Goal: Task Accomplishment & Management: Use online tool/utility

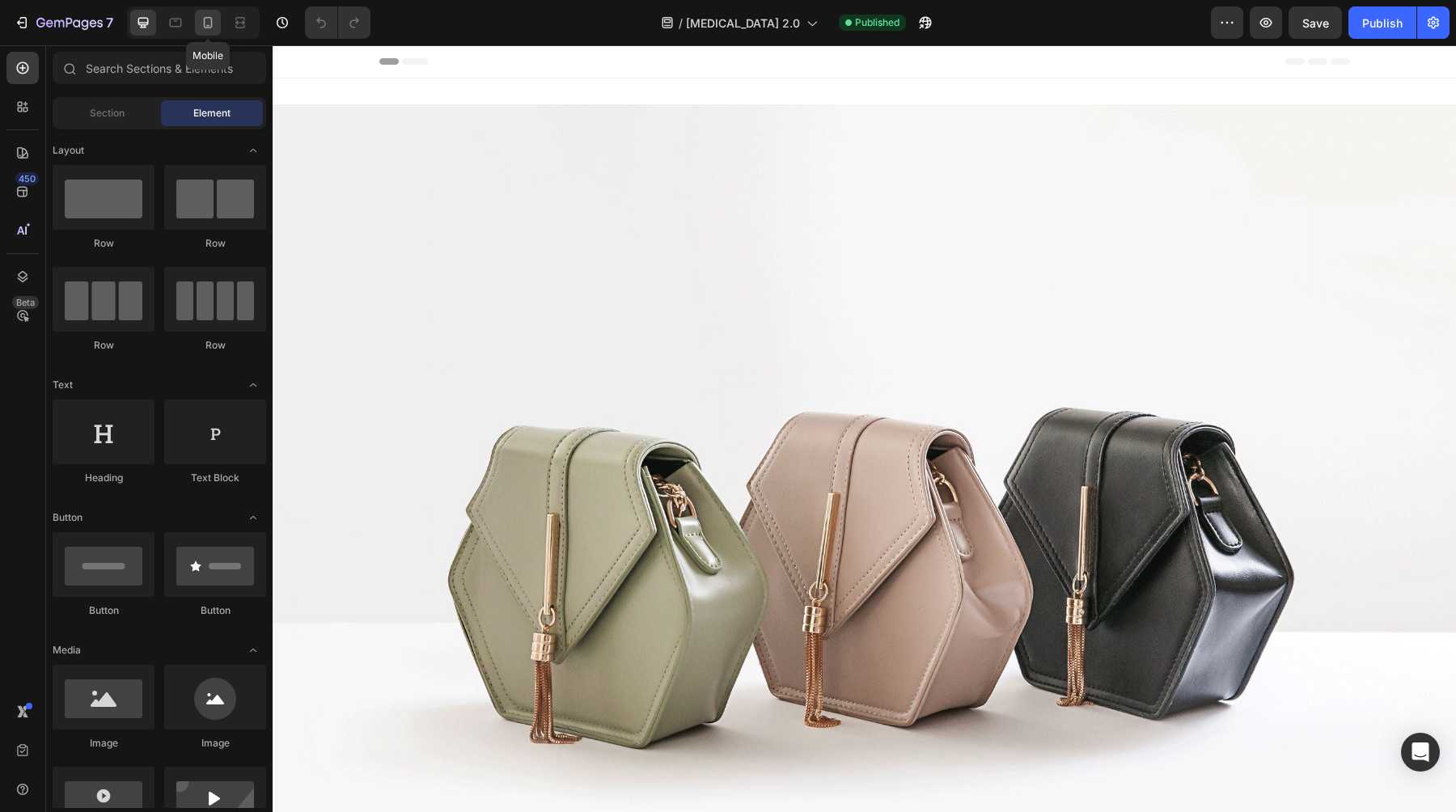
click at [201, 29] on icon at bounding box center [208, 23] width 17 height 17
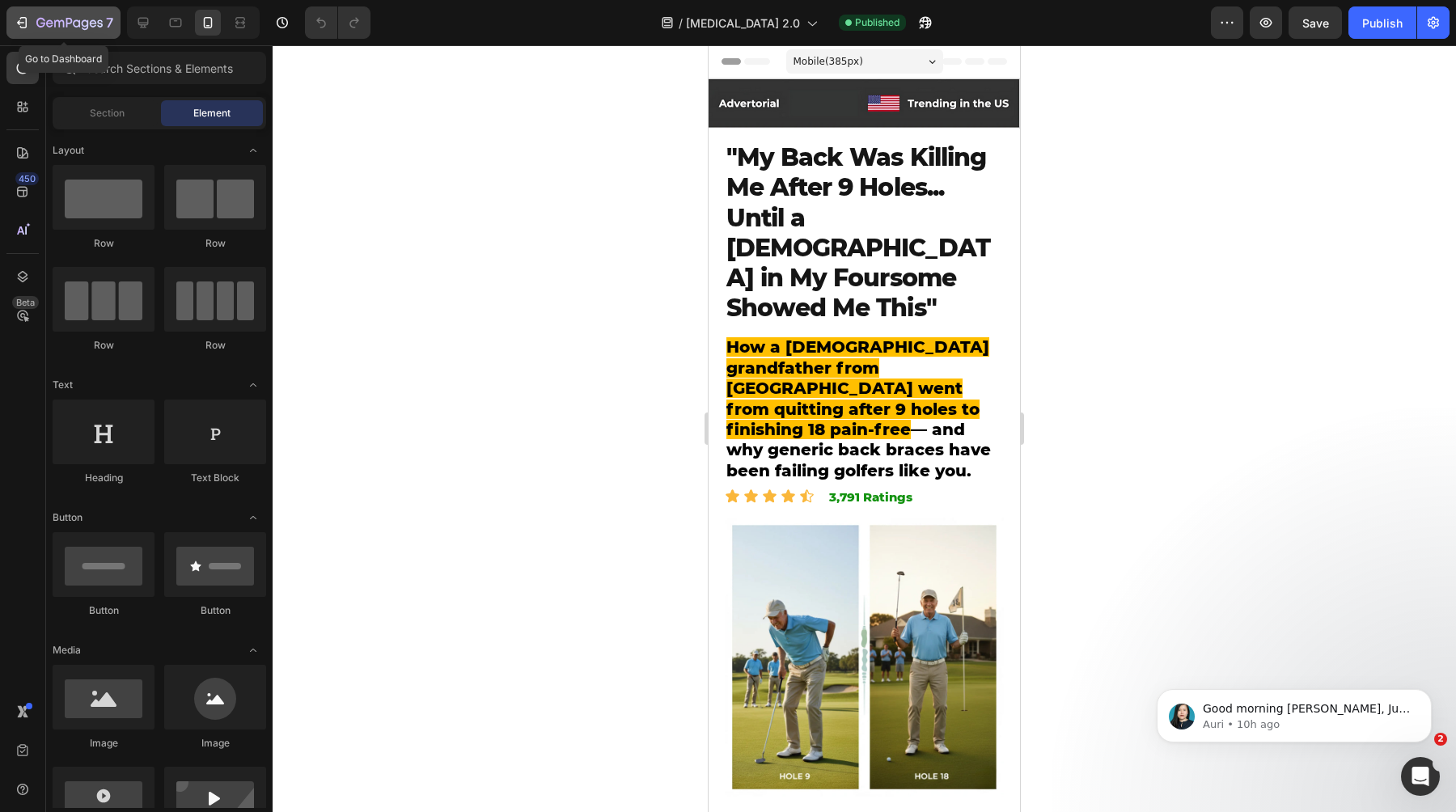
click at [25, 21] on icon "button" at bounding box center [22, 23] width 17 height 17
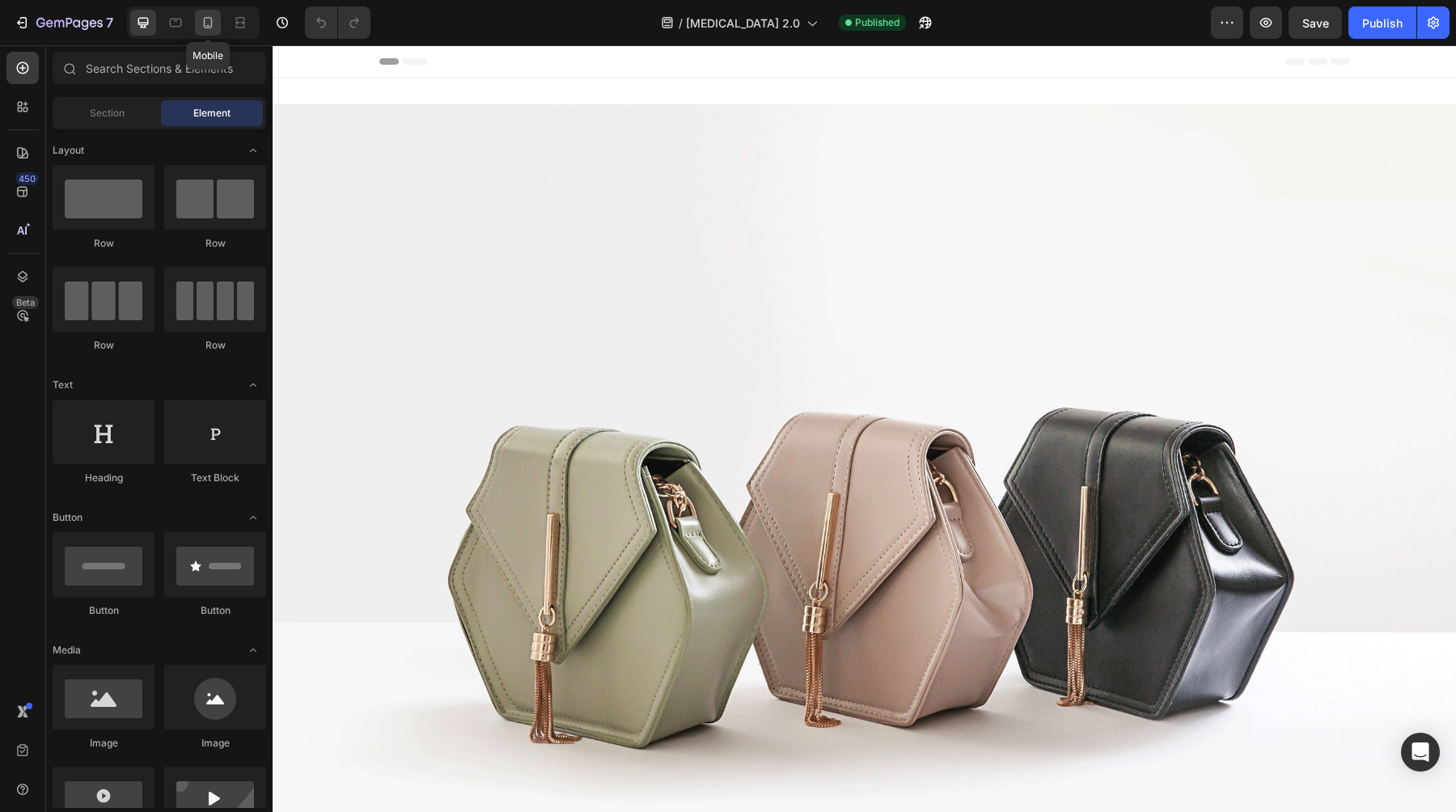
click at [201, 16] on icon at bounding box center [208, 23] width 17 height 17
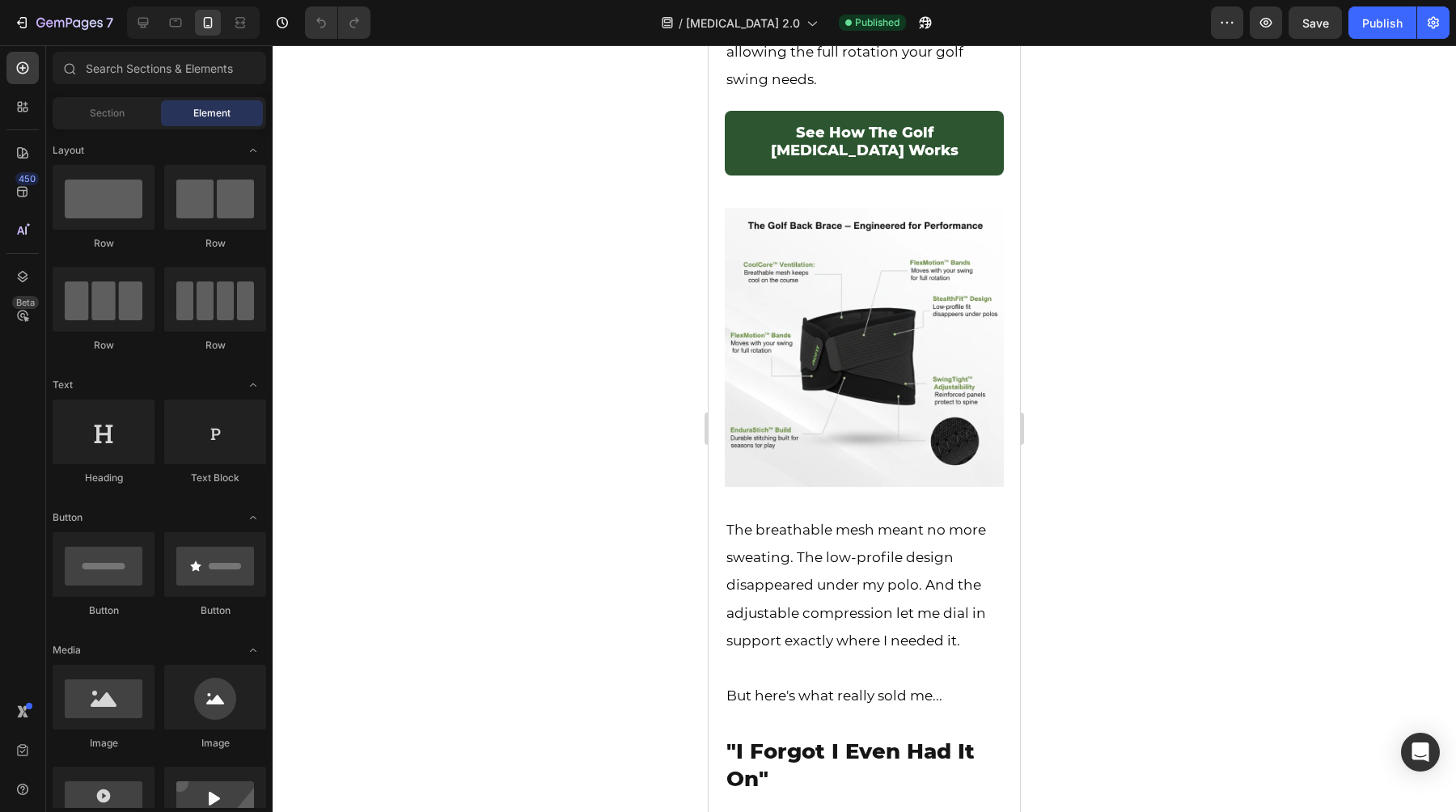
click at [934, 391] on img at bounding box center [864, 347] width 279 height 279
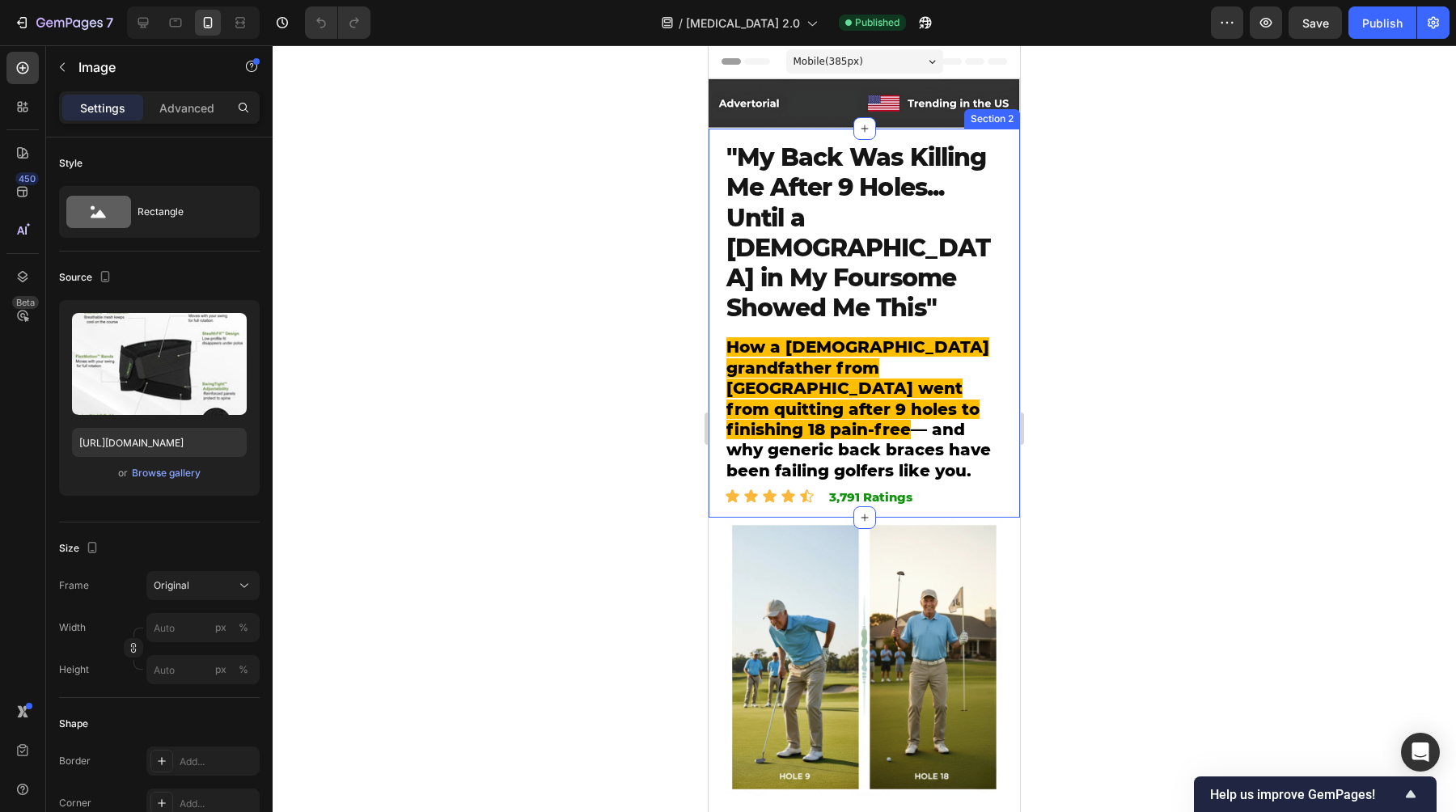
click at [589, 248] on div at bounding box center [864, 429] width 1183 height 767
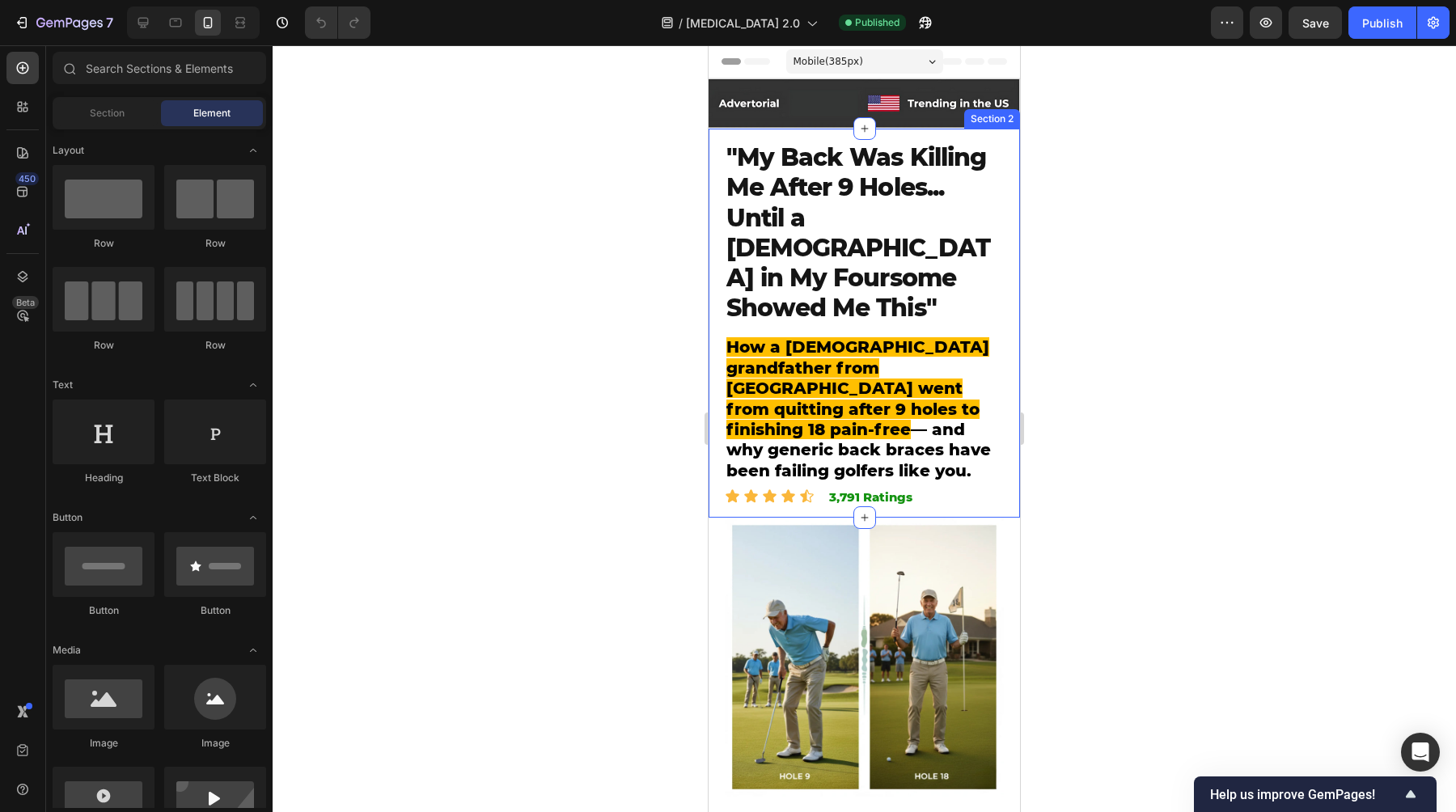
click at [589, 248] on div at bounding box center [864, 429] width 1183 height 767
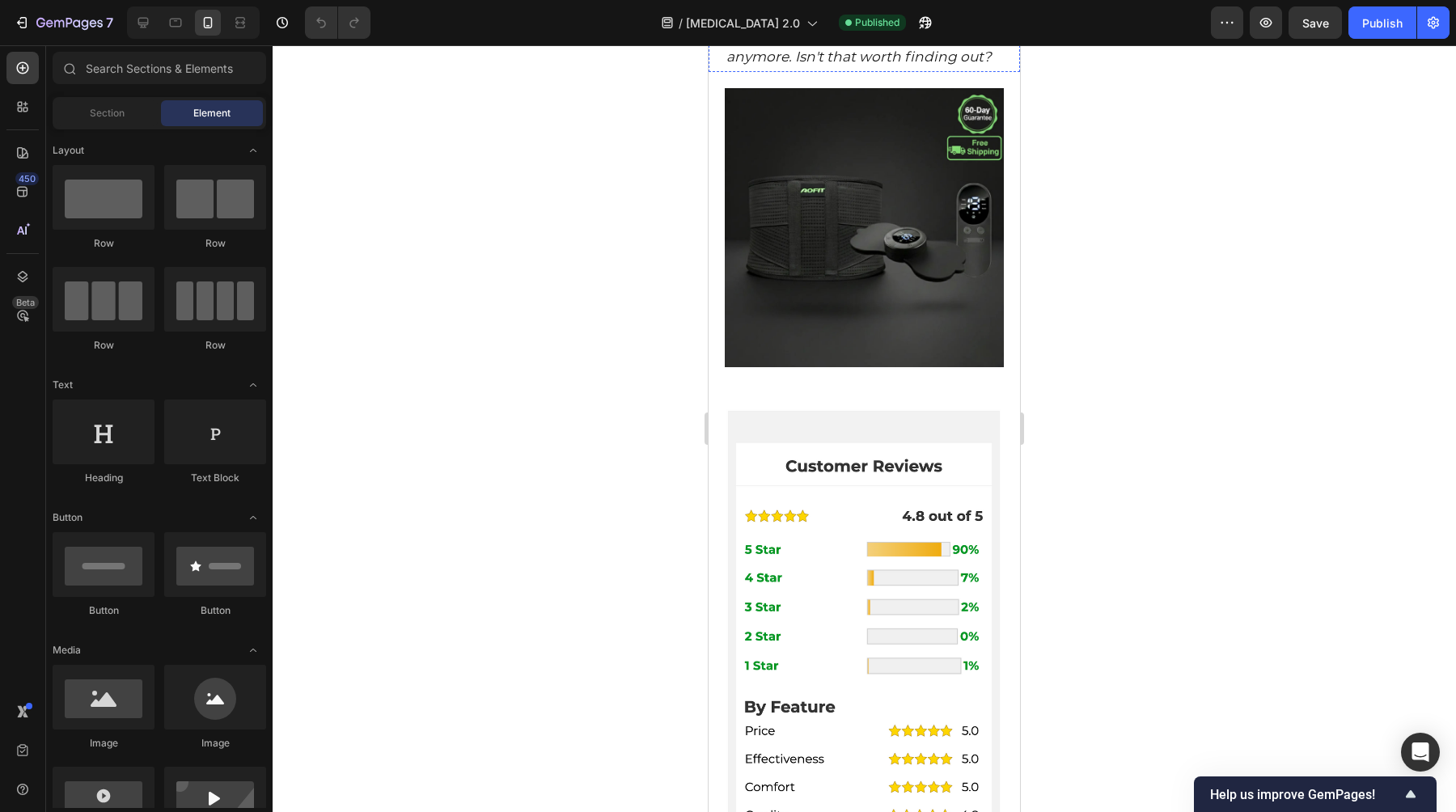
scroll to position [9858, 0]
